Goal: Submit feedback/report problem

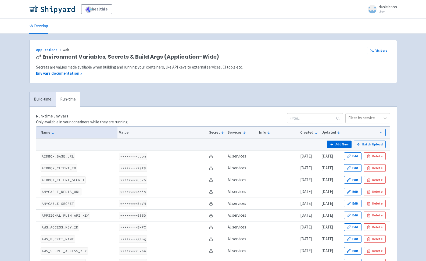
scroll to position [541, 0]
